Goal: Find specific page/section: Find specific page/section

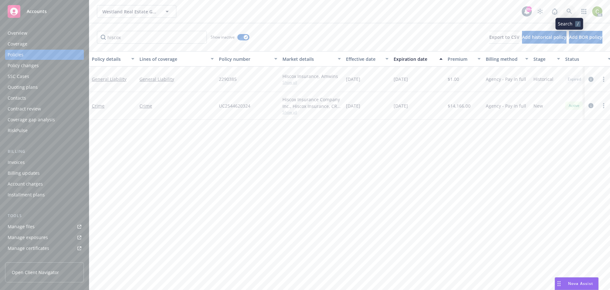
click at [573, 9] on link at bounding box center [569, 11] width 13 height 13
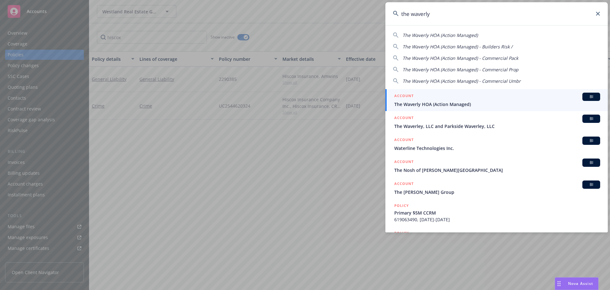
type input "the waverly"
click at [473, 103] on span "The Waverly HOA (Action Managed)" at bounding box center [498, 104] width 206 height 7
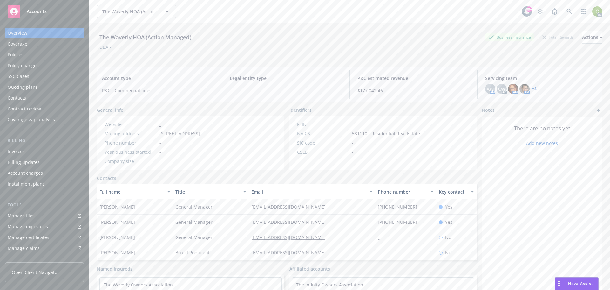
click at [34, 60] on div "Overview Coverage Policies Policy changes SSC Cases Quoting plans Contacts Cont…" at bounding box center [44, 76] width 79 height 97
click at [32, 55] on div "Policies" at bounding box center [45, 55] width 74 height 10
